Goal: Information Seeking & Learning: Learn about a topic

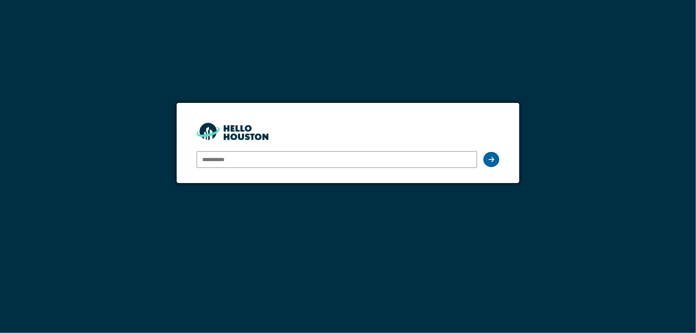
type input "**********"
click at [495, 159] on div at bounding box center [492, 159] width 16 height 15
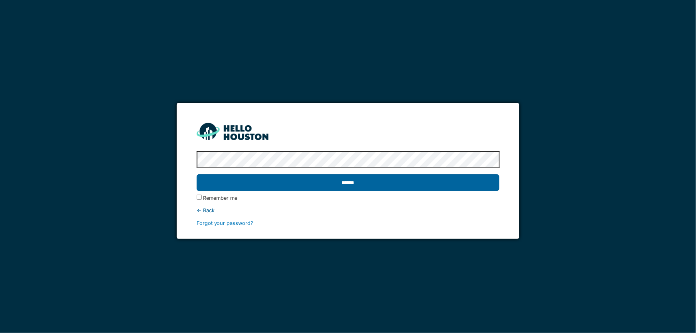
click at [351, 180] on input "******" at bounding box center [348, 182] width 303 height 17
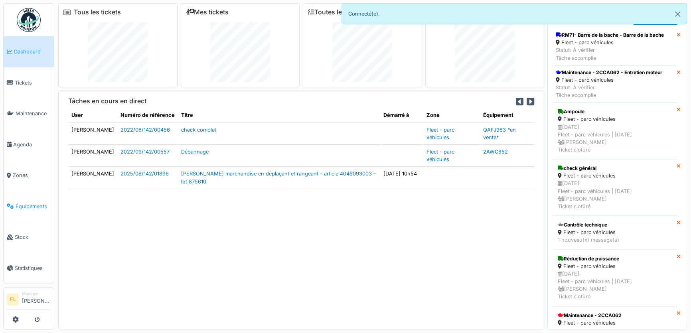
drag, startPoint x: 25, startPoint y: 201, endPoint x: 49, endPoint y: 201, distance: 23.9
click at [25, 203] on span "Équipements" at bounding box center [33, 207] width 35 height 8
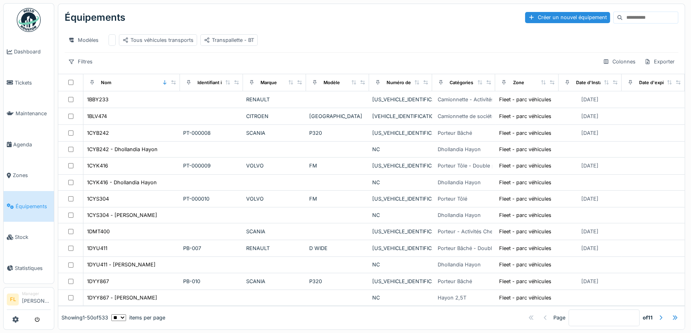
click at [623, 17] on input at bounding box center [650, 17] width 55 height 11
type input "****"
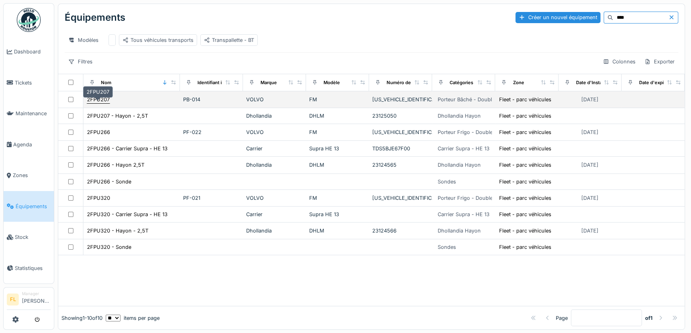
click at [105, 103] on div "2FPU207" at bounding box center [98, 100] width 23 height 8
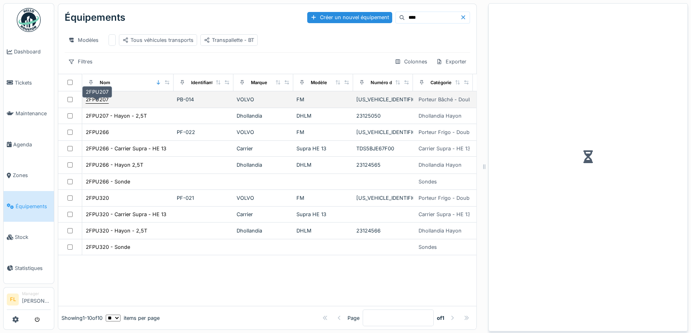
click at [105, 103] on div "2FPU207" at bounding box center [97, 100] width 23 height 8
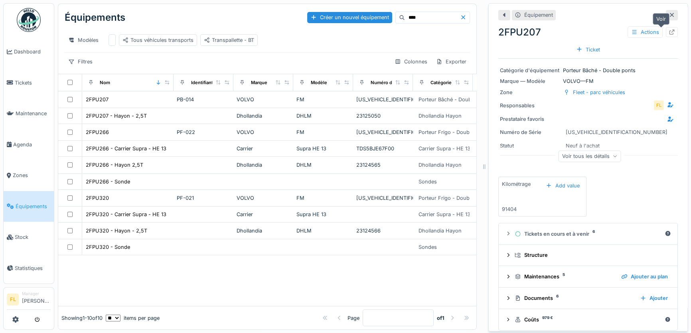
click at [669, 33] on icon at bounding box center [672, 32] width 6 height 5
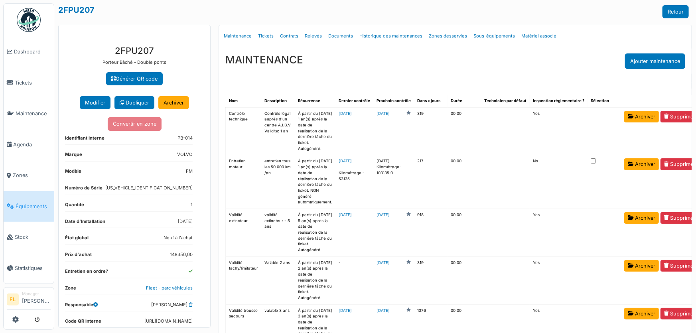
click at [308, 60] on div "MAINTENANCE Ajouter maintenance" at bounding box center [455, 61] width 473 height 28
click at [262, 36] on link "Tickets" at bounding box center [266, 36] width 22 height 19
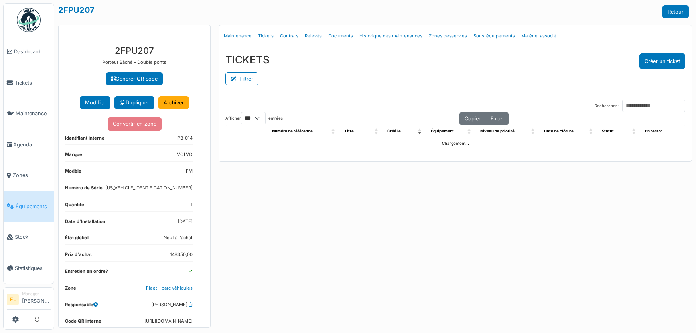
select select "***"
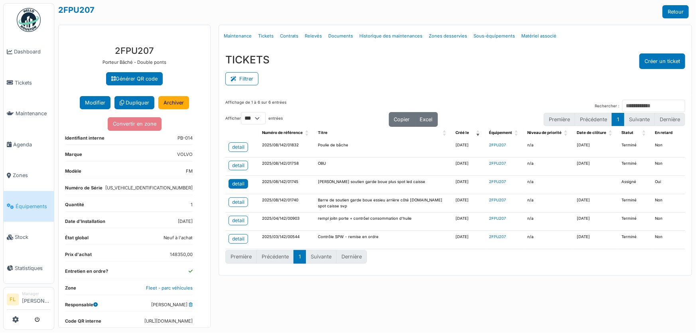
click at [239, 185] on div "detail" at bounding box center [238, 183] width 12 height 7
click at [26, 142] on span "Agenda" at bounding box center [32, 145] width 38 height 8
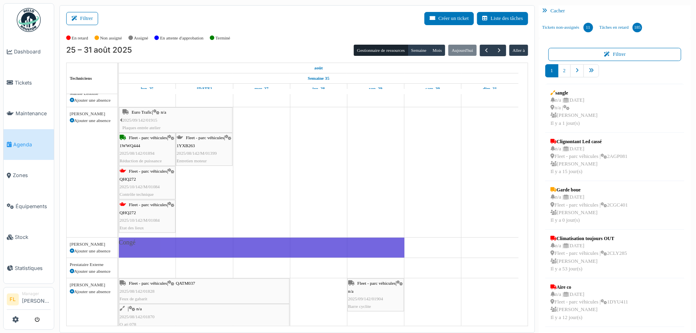
scroll to position [326, 0]
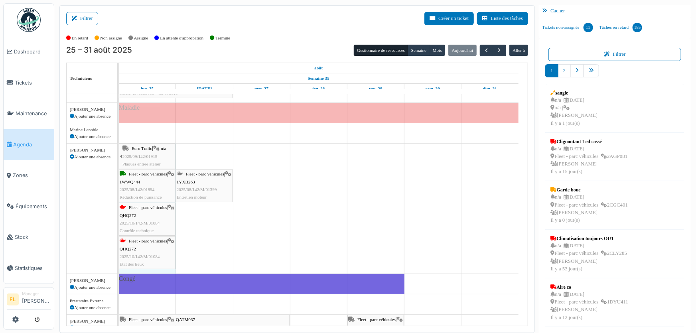
drag, startPoint x: 231, startPoint y: 156, endPoint x: 149, endPoint y: 154, distance: 82.2
click at [119, 154] on div "Euro Trafic | n/a 2025/09/142/01915 Plaques entrée atelier Fleet - parc véhicul…" at bounding box center [119, 209] width 0 height 130
drag, startPoint x: 140, startPoint y: 154, endPoint x: 152, endPoint y: 157, distance: 12.9
click at [119, 157] on div "Euro Trafic | n/a 2025/09/142/01915 Plaques entrée atelier Fleet - parc véhicul…" at bounding box center [119, 209] width 0 height 130
click at [119, 169] on div "Euro Trafic | n/a 2025/09/142/01915 Plaques entrée atelier Fleet - parc véhicul…" at bounding box center [119, 209] width 0 height 130
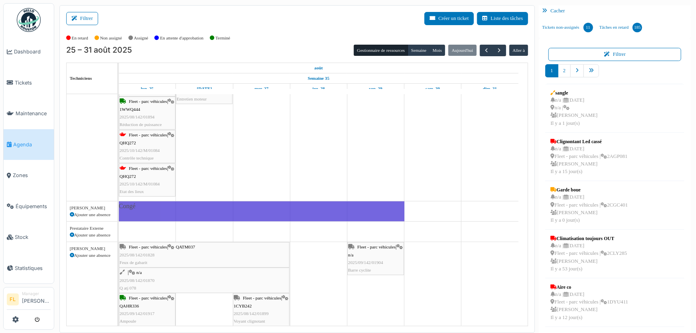
scroll to position [508, 0]
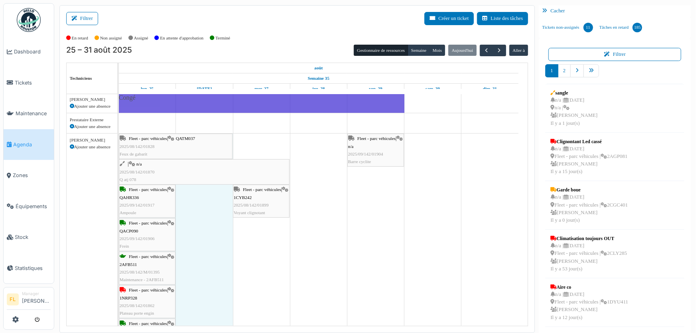
drag, startPoint x: 288, startPoint y: 146, endPoint x: 231, endPoint y: 148, distance: 56.7
click at [119, 148] on div "Fleet - parc véhicules | QATM037 2025/08/142/01828 Feux de gabarit Fleet - parc…" at bounding box center [119, 262] width 0 height 256
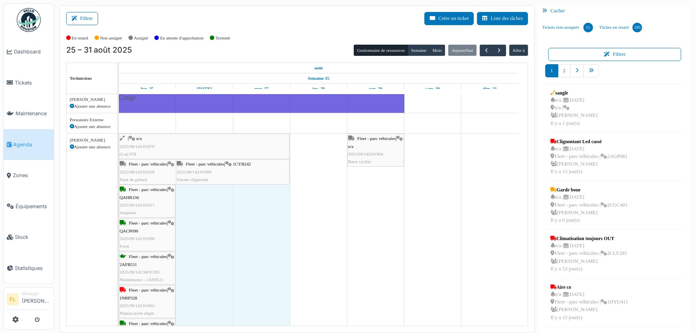
drag, startPoint x: 231, startPoint y: 173, endPoint x: 160, endPoint y: 174, distance: 71.8
click at [119, 174] on div "| n/a 2025/08/142/01870 Q atj 078 Fleet - parc véhicules | n/a 2025/09/142/0190…" at bounding box center [119, 262] width 0 height 256
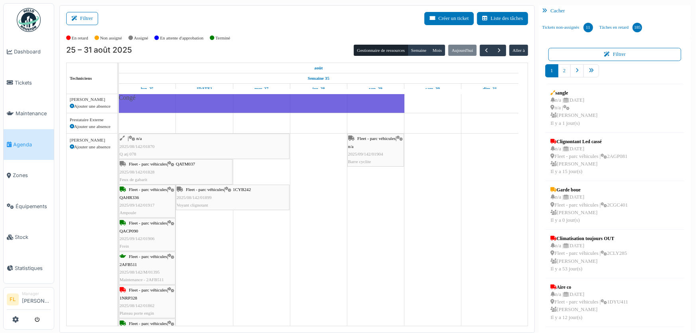
click at [164, 147] on div "| n/a 2025/08/142/01870 Q atj 078" at bounding box center [204, 146] width 169 height 23
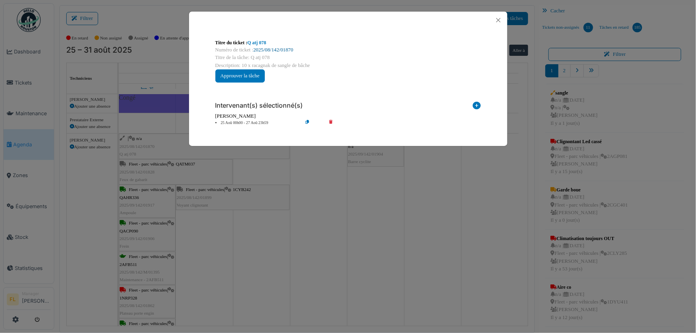
click at [274, 48] on link "2025/08/142/01870" at bounding box center [273, 50] width 40 height 6
click at [498, 17] on button "Close" at bounding box center [498, 20] width 11 height 11
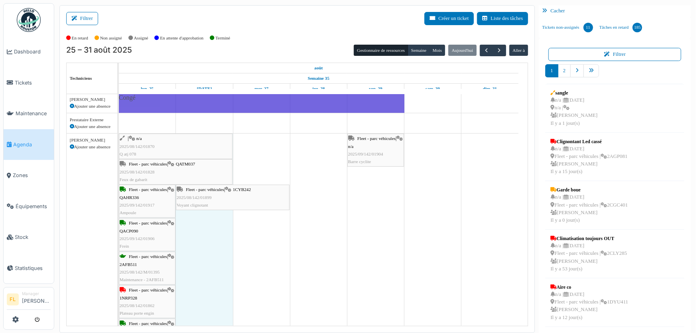
drag, startPoint x: 288, startPoint y: 144, endPoint x: 224, endPoint y: 143, distance: 64.6
click at [119, 143] on div "| n/a 2025/08/142/01870 Q atj 078 Fleet - parc véhicules | n/a 2025/09/142/0190…" at bounding box center [119, 262] width 0 height 256
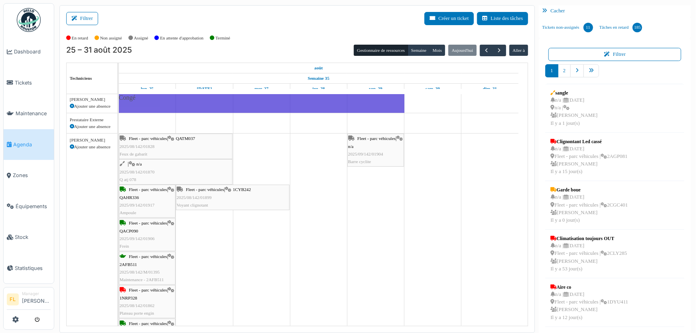
click at [178, 173] on div "| n/a 2025/08/142/01870 Q atj 078" at bounding box center [176, 171] width 112 height 23
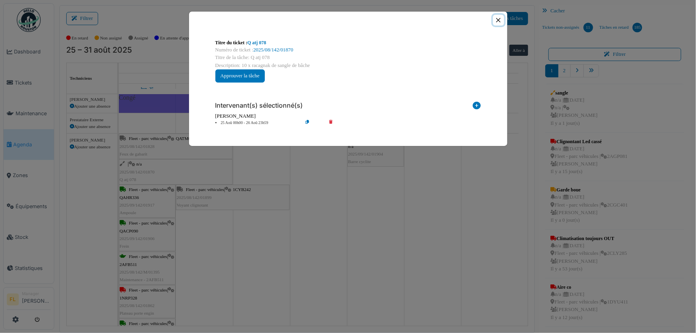
click at [498, 20] on button "Close" at bounding box center [498, 20] width 11 height 11
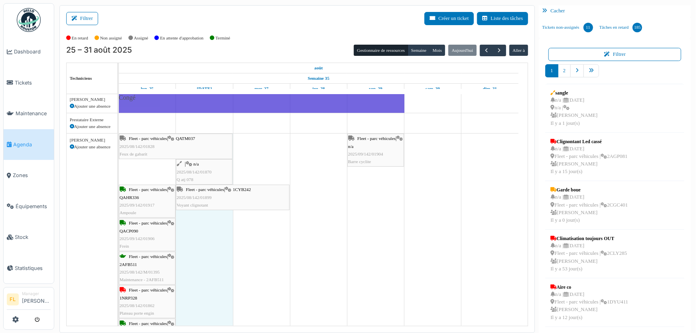
drag, startPoint x: 119, startPoint y: 169, endPoint x: 180, endPoint y: 171, distance: 60.7
click at [119, 171] on div "Fleet - parc véhicules | QATM037 2025/08/142/01828 Feux de gabarit Fleet - parc…" at bounding box center [119, 262] width 0 height 256
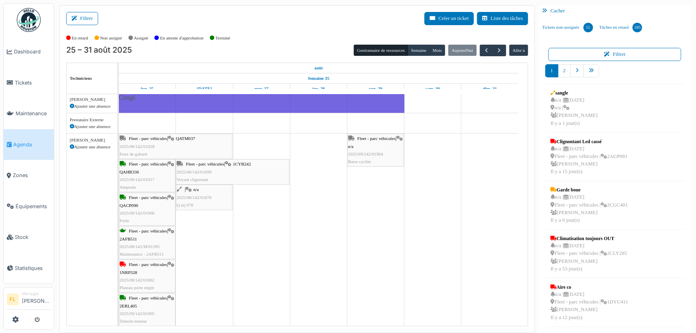
click at [203, 197] on span "2025/08/142/01870" at bounding box center [194, 197] width 35 height 5
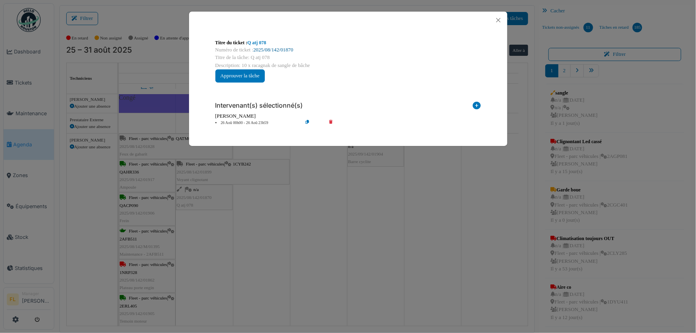
click at [273, 49] on link "2025/08/142/01870" at bounding box center [273, 50] width 40 height 6
click at [498, 19] on button "Close" at bounding box center [498, 20] width 11 height 11
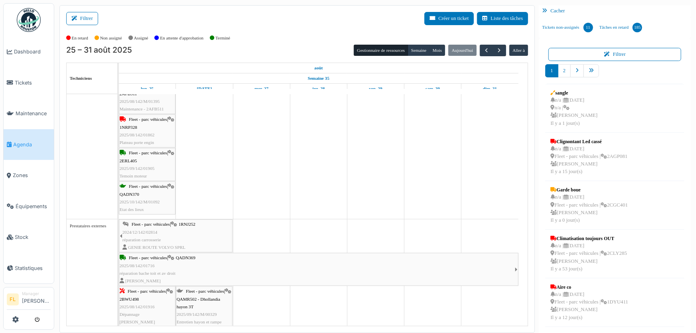
scroll to position [580, 0]
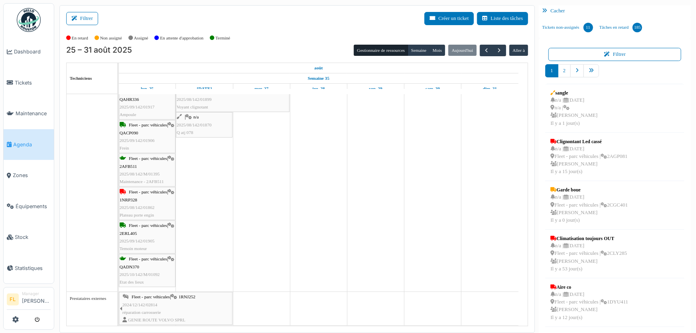
click at [158, 207] on div "Fleet - parc véhicules | 1NRP328 2025/08/142/01862 Plateau porte engin" at bounding box center [147, 203] width 55 height 31
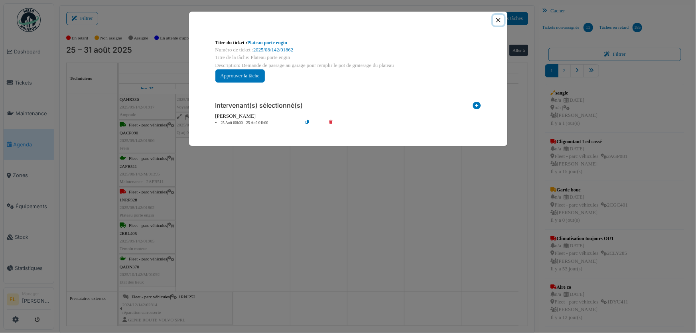
click at [496, 21] on button "Close" at bounding box center [498, 20] width 11 height 11
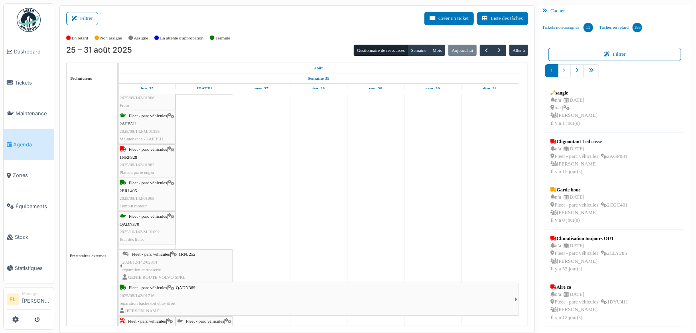
scroll to position [0, 0]
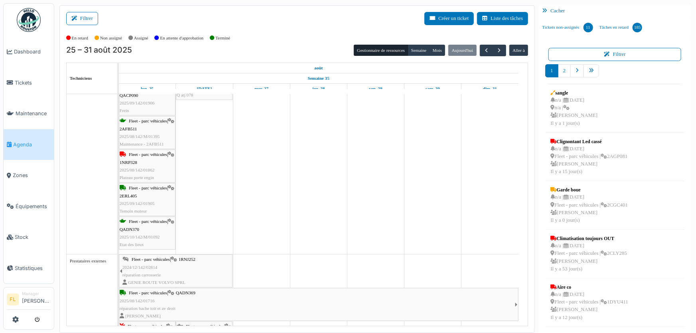
drag, startPoint x: 206, startPoint y: 150, endPoint x: 217, endPoint y: 136, distance: 18.1
click at [217, 136] on div "| n/a 2025/08/142/01893 Ampoule Fleet - parc véhicules | 2FEQ476 2025/06/142/01…" at bounding box center [323, 11] width 409 height 1068
click at [209, 126] on div "Fleet - parc véhicules | 1YXB263 2025/08/142/M/01399 Entretien moteur" at bounding box center [204, 116] width 55 height 31
click at [209, 126] on body "Dashboard Tickets Maintenance Agenda Zones Équipements Stock Statistiques FL Ma…" at bounding box center [348, 166] width 696 height 333
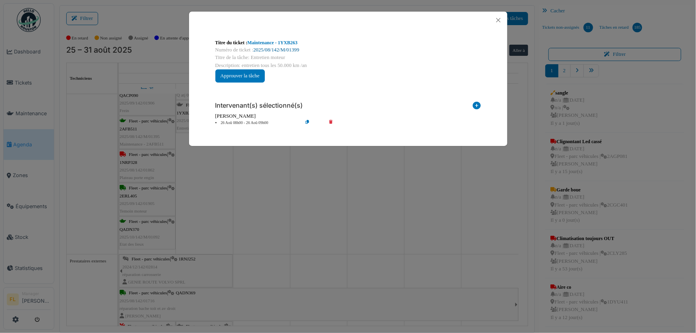
click at [292, 51] on link "2025/08/142/M/01399" at bounding box center [276, 50] width 46 height 6
click at [498, 21] on button "Close" at bounding box center [498, 20] width 11 height 11
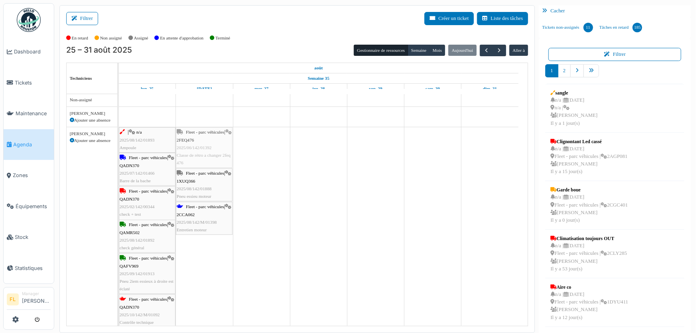
drag, startPoint x: 202, startPoint y: 134, endPoint x: 249, endPoint y: 137, distance: 47.6
click at [119, 137] on div "| n/a 2025/08/142/01893 Ampoule Fleet - parc véhicules | 2FEQ476 2025/06/142/01…" at bounding box center [119, 229] width 0 height 205
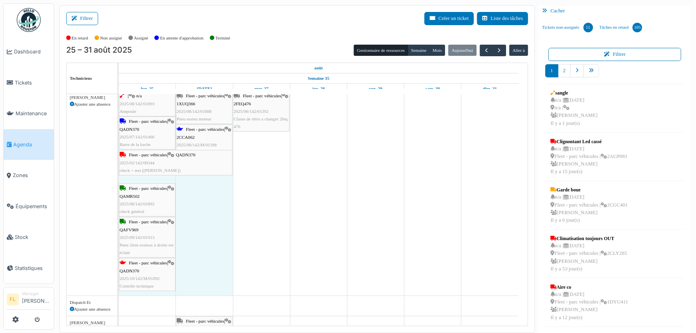
drag, startPoint x: 175, startPoint y: 178, endPoint x: 217, endPoint y: 179, distance: 41.9
click at [217, 179] on div "| n/a 2025/08/142/01893 Ampoule Fleet - parc véhicules | 1XUQ366 2025/08/142/01…" at bounding box center [319, 193] width 400 height 205
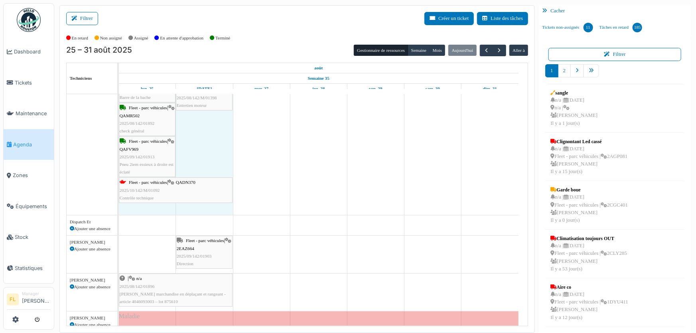
drag, startPoint x: 174, startPoint y: 196, endPoint x: 203, endPoint y: 197, distance: 28.4
click at [119, 197] on div "Fleet - parc véhicules | QADN370 2025/02/142/00344 check + test (Marc) Fleet - …" at bounding box center [119, 116] width 0 height 197
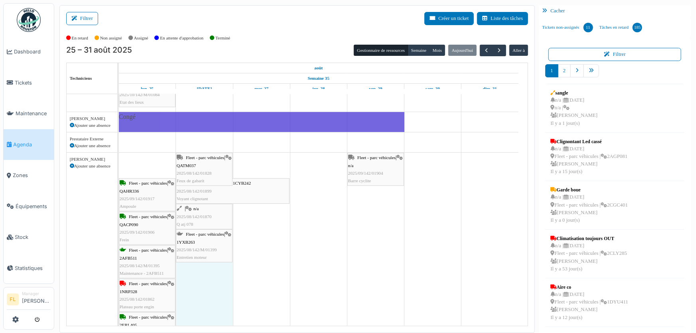
drag, startPoint x: 120, startPoint y: 161, endPoint x: 192, endPoint y: 160, distance: 72.2
click at [119, 160] on div "Fleet - parc véhicules | QATM037 2025/08/142/01828 Feux de gabarit Fleet - parc…" at bounding box center [119, 268] width 0 height 231
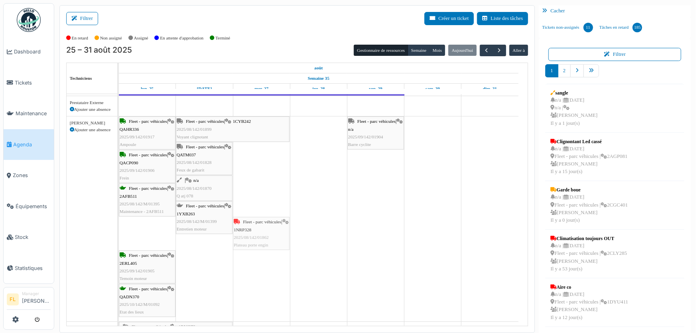
drag, startPoint x: 146, startPoint y: 234, endPoint x: 255, endPoint y: 237, distance: 109.0
click at [119, 237] on div "Fleet - parc véhicules | QAHR336 2025/09/142/01917 Ampoule Fleet - parc véhicul…" at bounding box center [119, 219] width 0 height 205
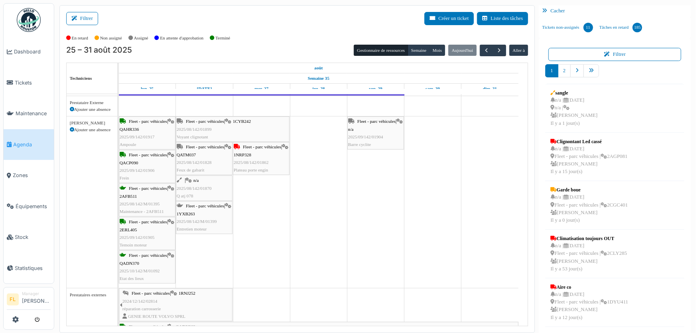
click at [266, 163] on span "2025/08/142/01862" at bounding box center [251, 162] width 35 height 5
click at [266, 163] on body "Dashboard Tickets Maintenance Agenda Zones Équipements Stock Statistiques FL Ma…" at bounding box center [348, 166] width 696 height 333
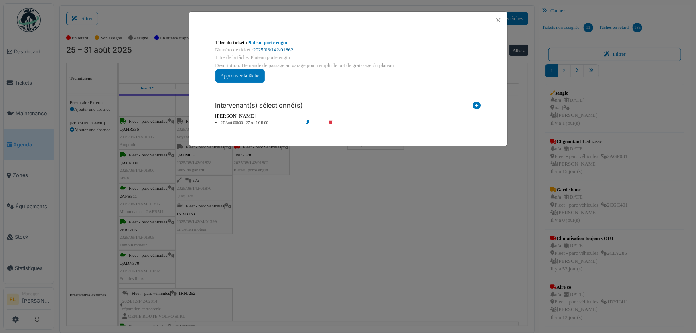
click at [282, 50] on link "2025/08/142/01862" at bounding box center [273, 50] width 40 height 6
drag, startPoint x: 449, startPoint y: 13, endPoint x: 459, endPoint y: 14, distance: 9.7
click at [449, 14] on div at bounding box center [348, 20] width 318 height 17
click at [499, 20] on button "Close" at bounding box center [498, 20] width 11 height 11
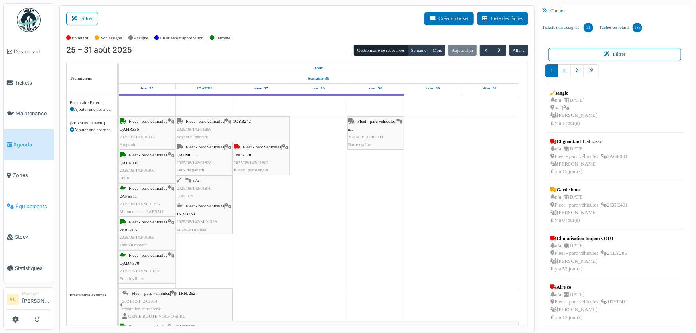
click at [28, 203] on span "Équipements" at bounding box center [33, 207] width 35 height 8
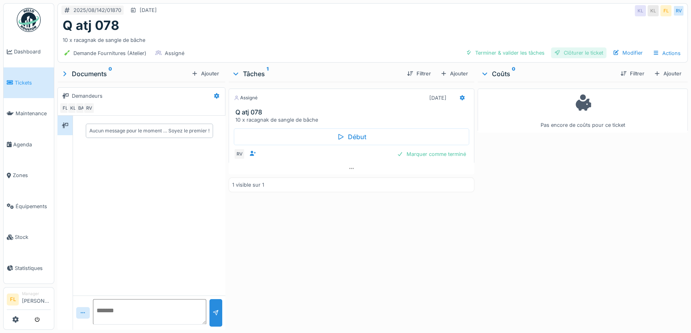
drag, startPoint x: 632, startPoint y: 53, endPoint x: 555, endPoint y: 49, distance: 77.1
click at [401, 36] on div "10 x racagnak de sangle de bâche" at bounding box center [373, 38] width 620 height 11
click at [620, 57] on div "Modifier" at bounding box center [628, 52] width 36 height 11
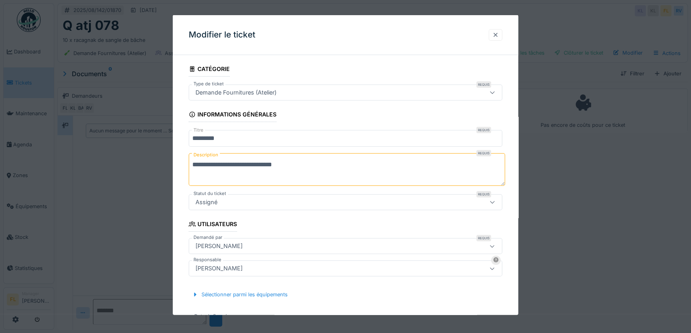
click at [502, 36] on div at bounding box center [496, 35] width 14 height 12
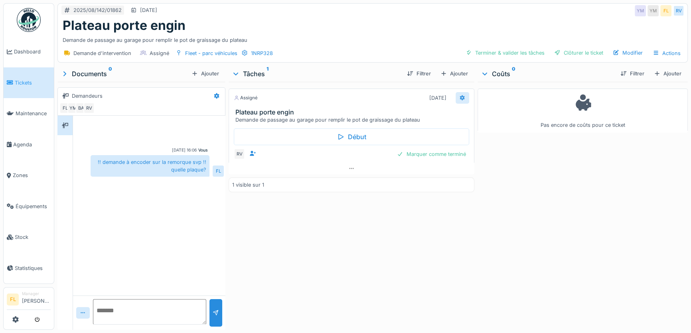
click at [460, 99] on icon at bounding box center [462, 98] width 5 height 6
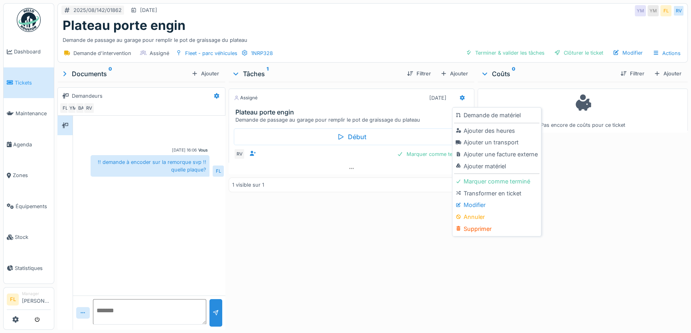
click at [480, 207] on div "Modifier" at bounding box center [496, 205] width 85 height 12
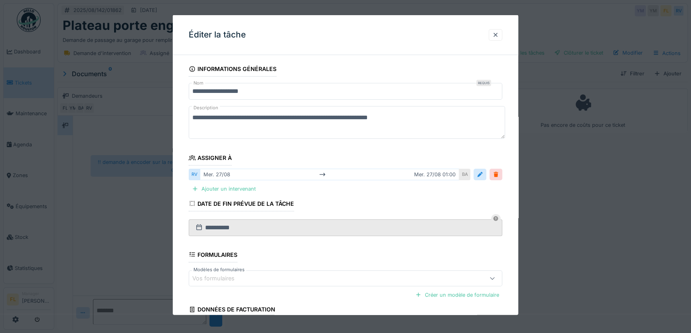
click at [435, 118] on textarea "**********" at bounding box center [347, 122] width 316 height 33
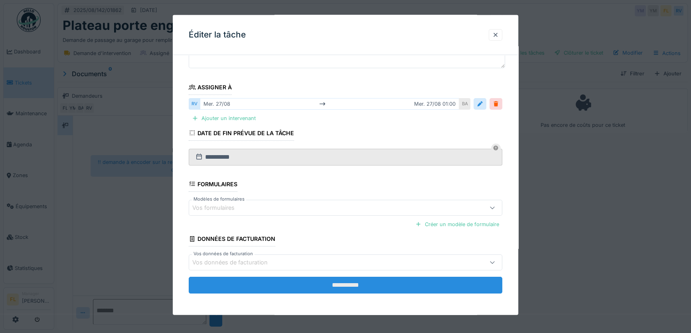
scroll to position [5, 0]
type textarea "**********"
click at [331, 282] on input "**********" at bounding box center [346, 285] width 314 height 17
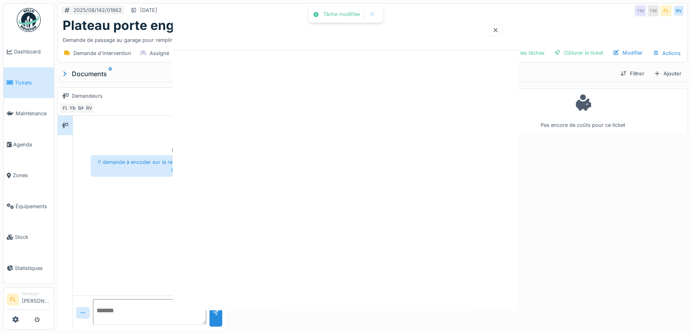
scroll to position [0, 0]
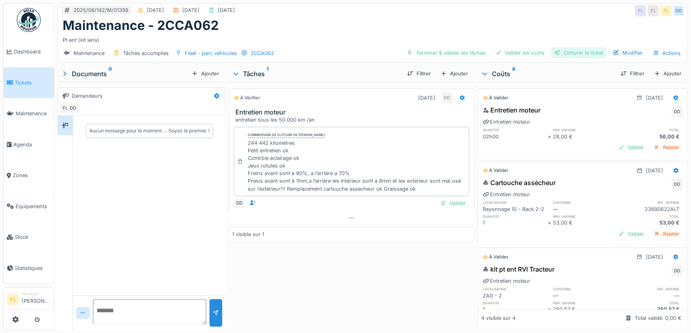
click at [587, 56] on div "Clôturer le ticket" at bounding box center [578, 52] width 55 height 11
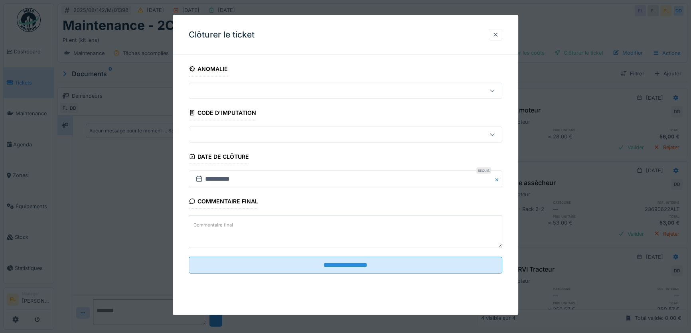
drag, startPoint x: 498, startPoint y: 34, endPoint x: 397, endPoint y: 77, distance: 109.3
click at [497, 34] on div at bounding box center [495, 35] width 6 height 8
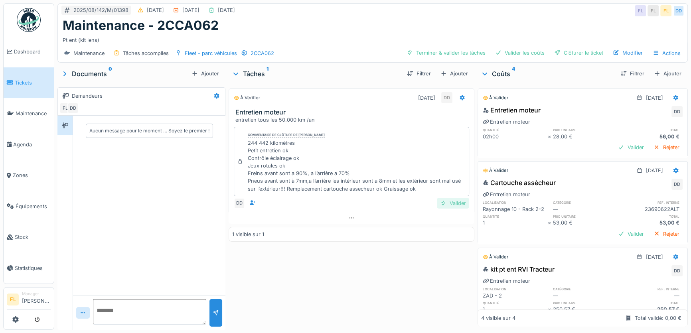
scroll to position [5, 0]
click at [444, 201] on div "Valider" at bounding box center [453, 203] width 32 height 11
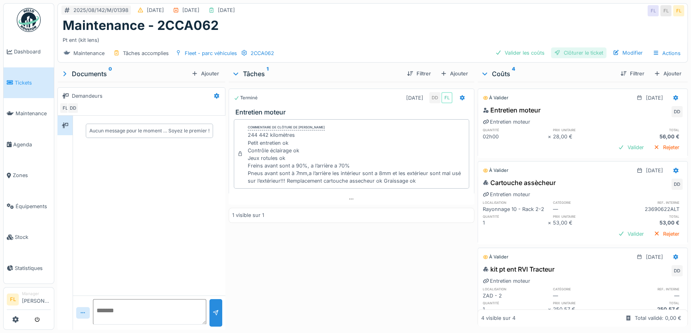
click at [561, 48] on div "Clôturer le ticket" at bounding box center [578, 52] width 55 height 11
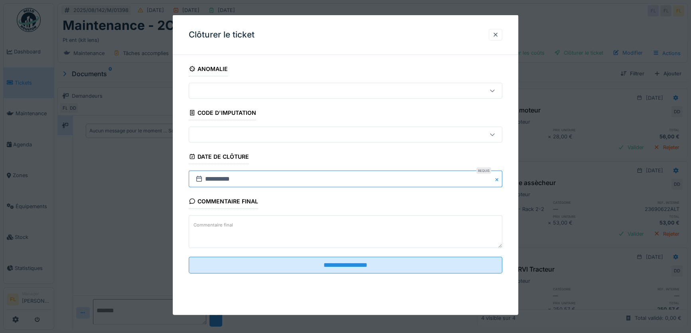
click at [211, 179] on input "**********" at bounding box center [346, 179] width 314 height 17
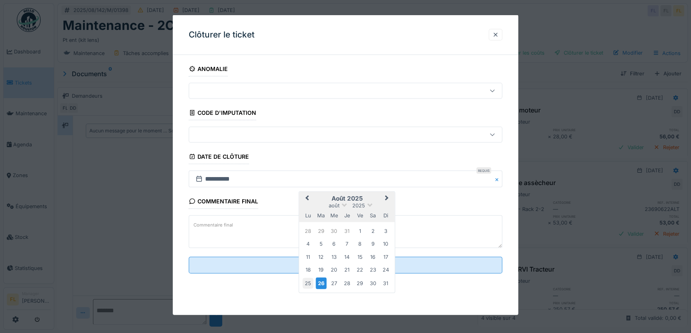
click at [308, 283] on div "25" at bounding box center [307, 283] width 11 height 11
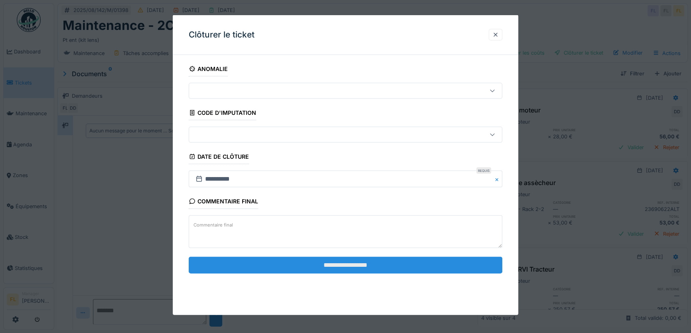
click at [335, 263] on input "**********" at bounding box center [346, 265] width 314 height 17
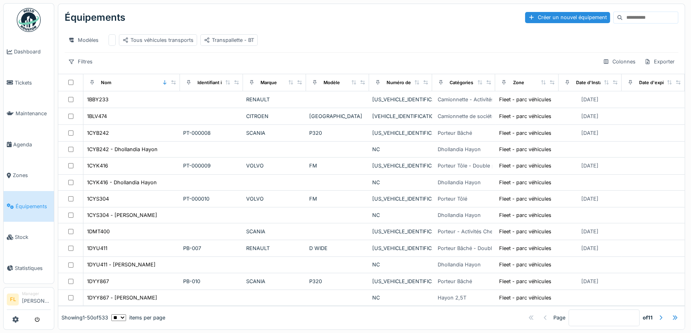
click at [626, 18] on input at bounding box center [650, 17] width 55 height 11
type input "****"
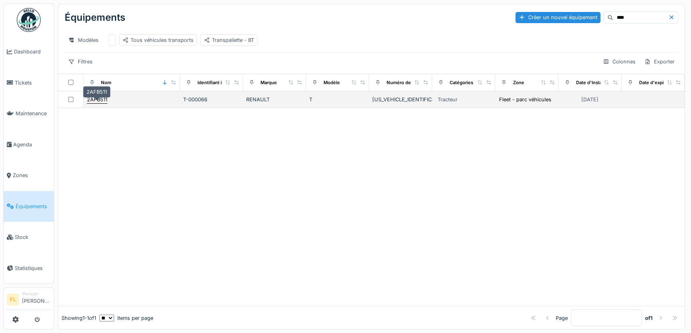
click at [102, 103] on div "2AFB511" at bounding box center [97, 100] width 20 height 8
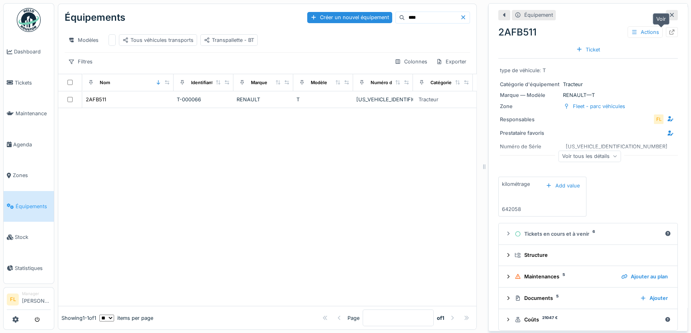
click at [670, 32] on icon at bounding box center [672, 32] width 5 height 5
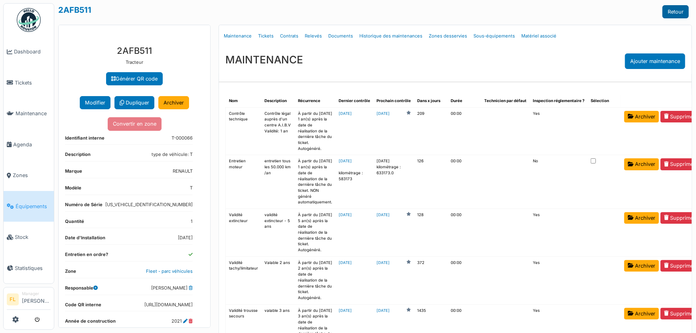
click at [663, 10] on link "Retour" at bounding box center [676, 11] width 26 height 13
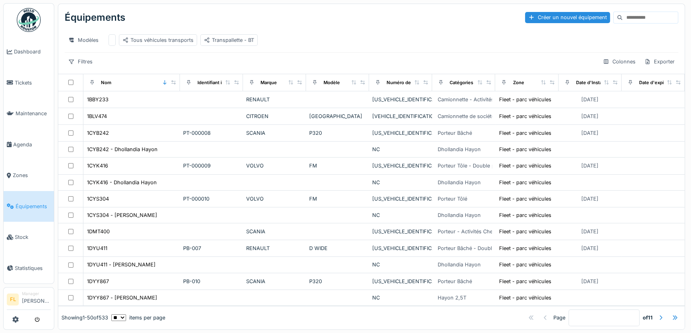
click at [643, 18] on input at bounding box center [650, 17] width 55 height 11
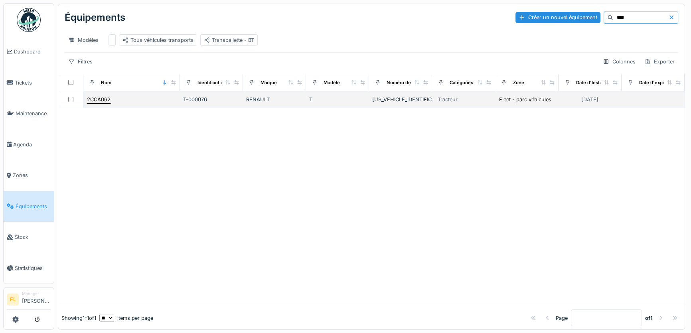
click at [99, 103] on div "2CCA062" at bounding box center [99, 100] width 24 height 8
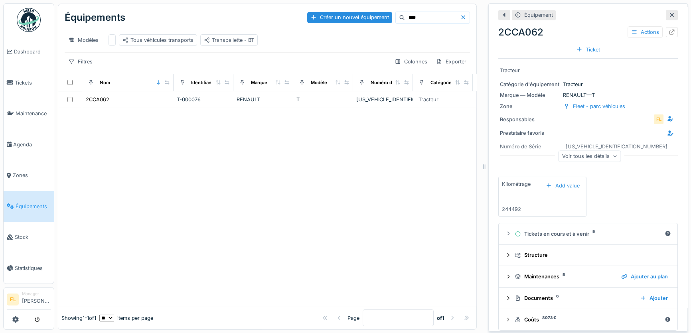
click at [669, 33] on div "Équipement 2CCA062 Actions Ticket Tracteur Catégorie d'équipement Tracteur Marq…" at bounding box center [588, 167] width 200 height 328
click at [670, 32] on icon at bounding box center [672, 32] width 5 height 5
click at [411, 18] on input "****" at bounding box center [432, 17] width 55 height 11
type input "*"
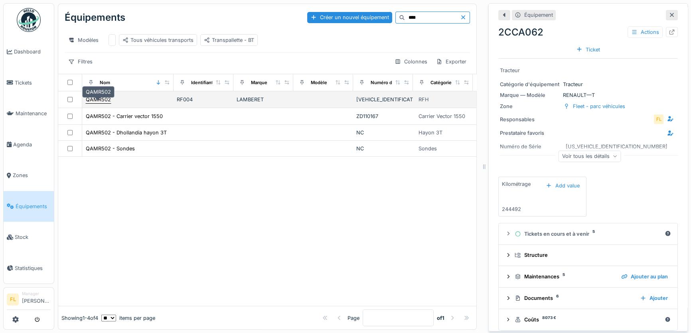
click at [95, 103] on div "QAMR502" at bounding box center [98, 100] width 25 height 8
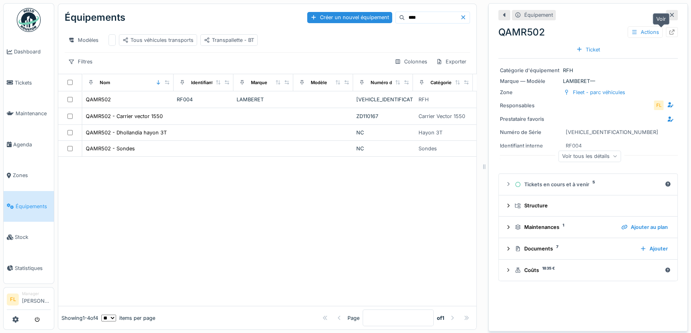
click at [669, 32] on icon at bounding box center [672, 32] width 6 height 5
click at [666, 12] on div at bounding box center [672, 15] width 12 height 10
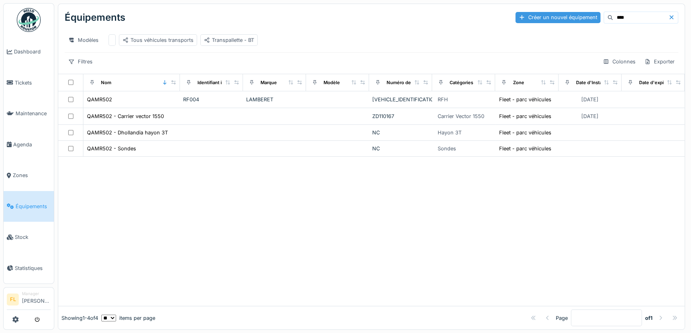
drag, startPoint x: 612, startPoint y: 16, endPoint x: 570, endPoint y: 19, distance: 41.6
click at [570, 19] on div "Créer un nouvel équipement ****" at bounding box center [597, 18] width 163 height 12
type input "****"
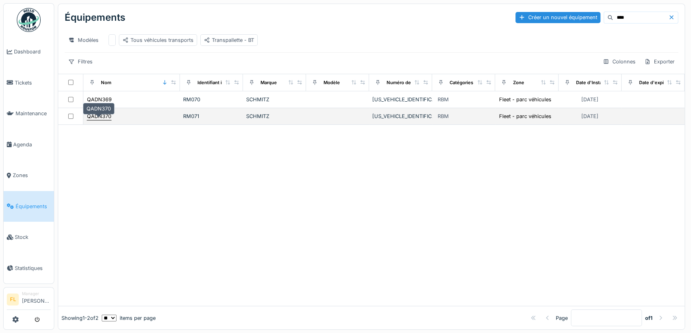
click at [102, 120] on div "QADN370" at bounding box center [99, 117] width 24 height 8
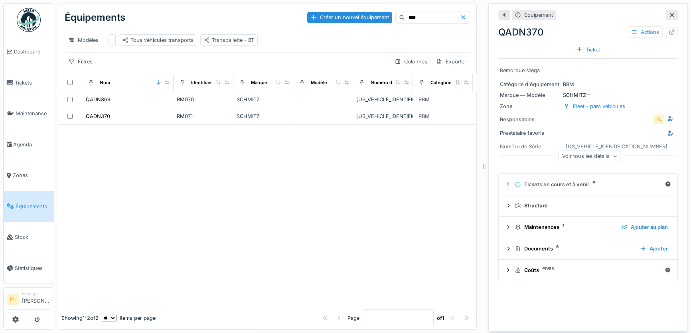
click at [662, 37] on div "Actions" at bounding box center [653, 32] width 50 height 12
click at [669, 32] on icon at bounding box center [672, 32] width 6 height 5
click at [21, 141] on span "Agenda" at bounding box center [32, 145] width 38 height 8
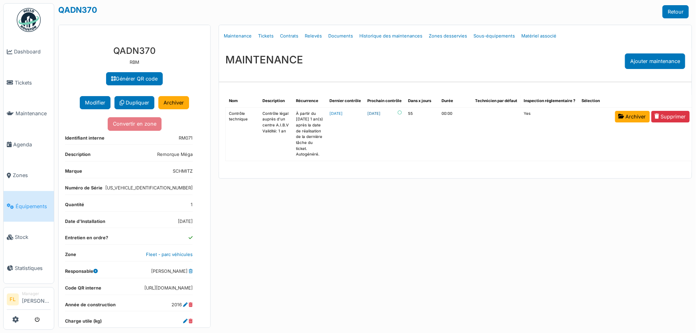
click at [381, 115] on link "2025-10-20" at bounding box center [373, 114] width 13 height 6
click at [336, 36] on link "Documents" at bounding box center [340, 36] width 31 height 19
select select "***"
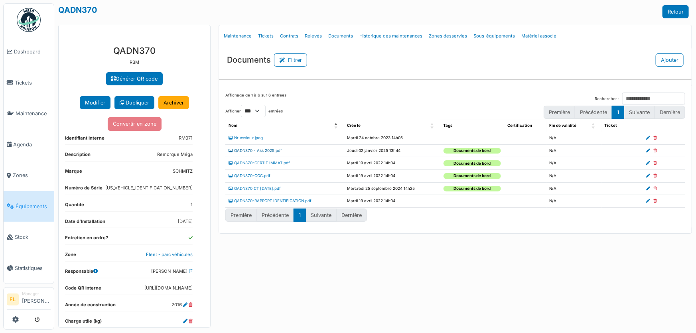
click at [251, 152] on link "QADN370 - Ass 2025.pdf" at bounding box center [255, 150] width 53 height 4
